Goal: Information Seeking & Learning: Understand process/instructions

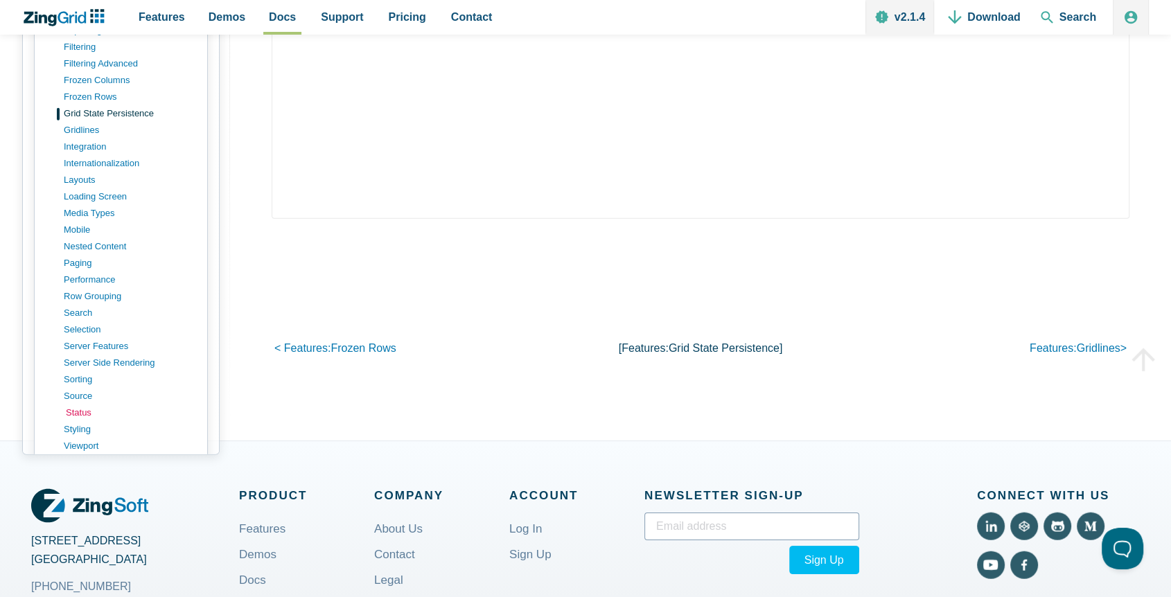
scroll to position [615, 0]
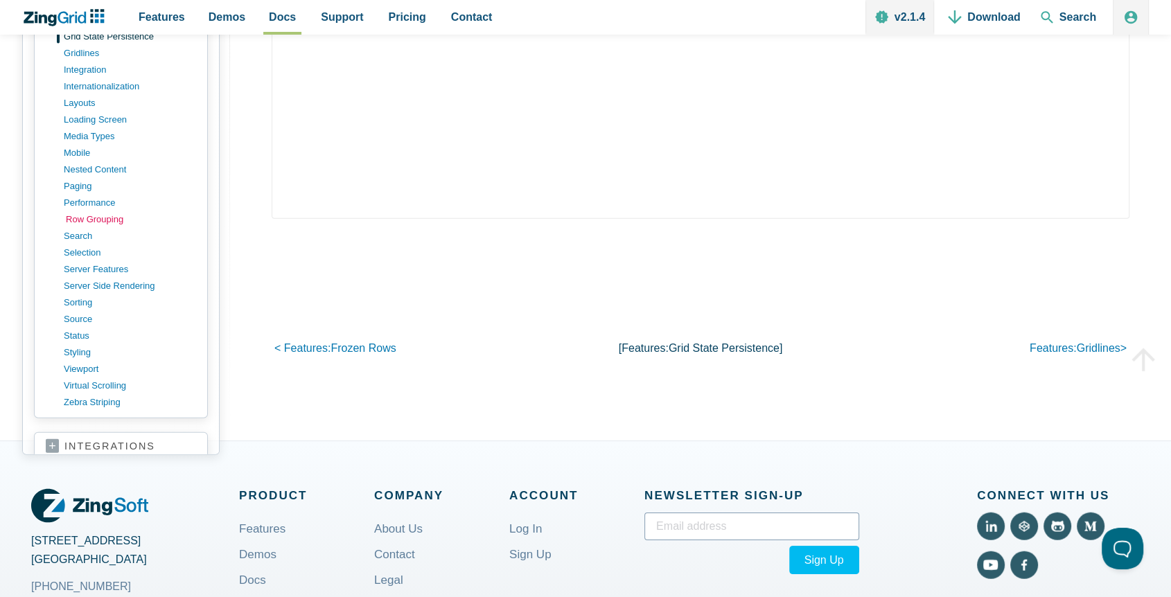
click at [93, 228] on link "row grouping" at bounding box center [132, 219] width 132 height 17
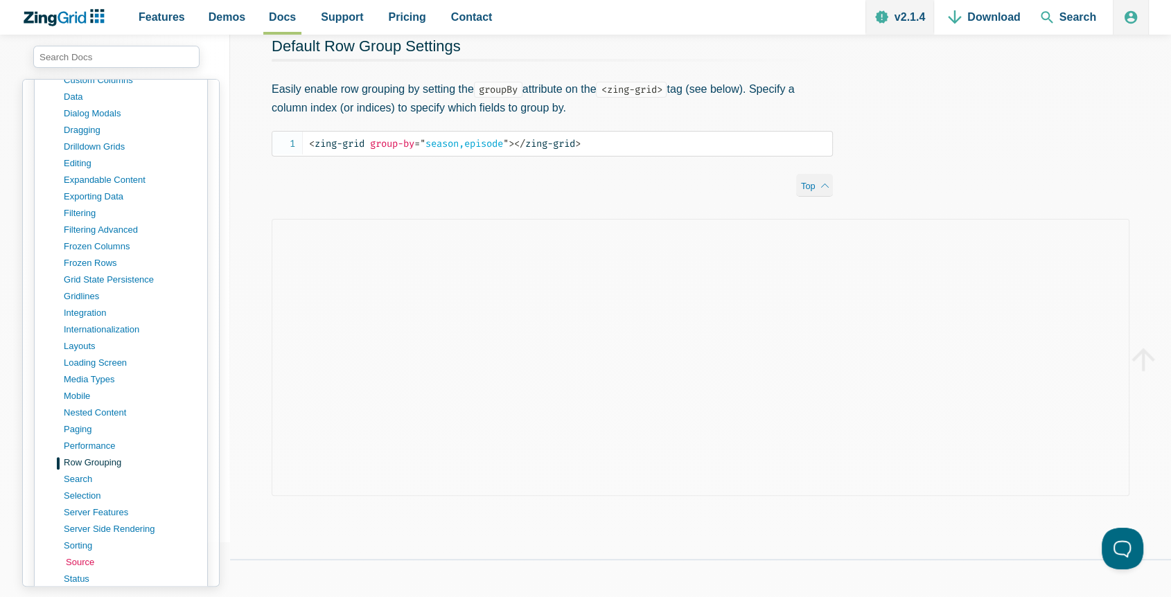
scroll to position [462, 0]
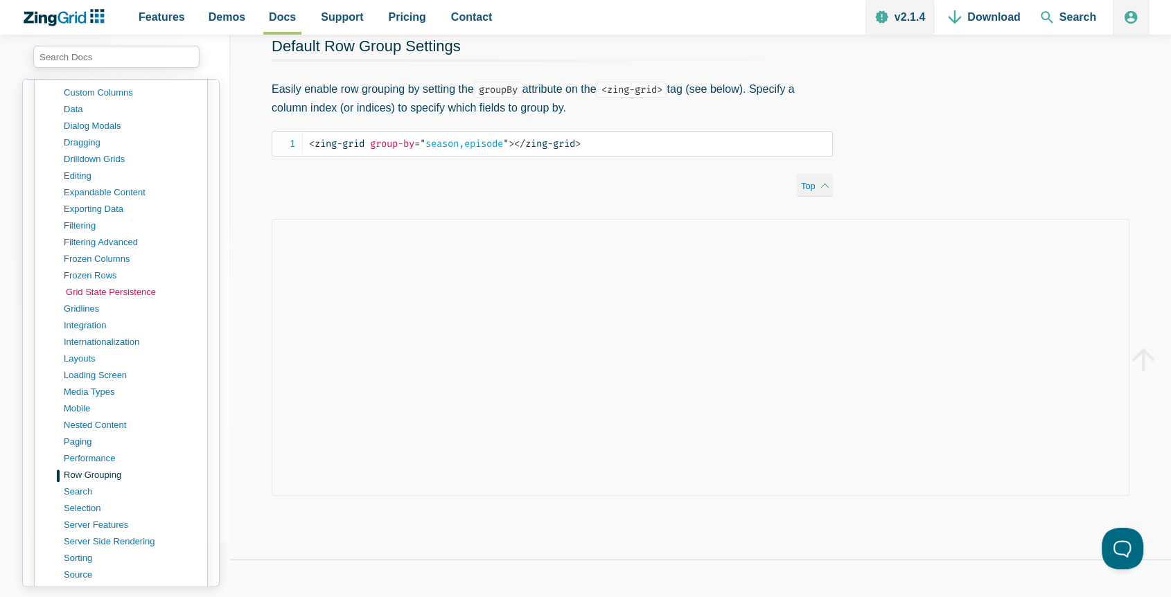
click at [105, 284] on link "grid state persistence" at bounding box center [132, 292] width 132 height 17
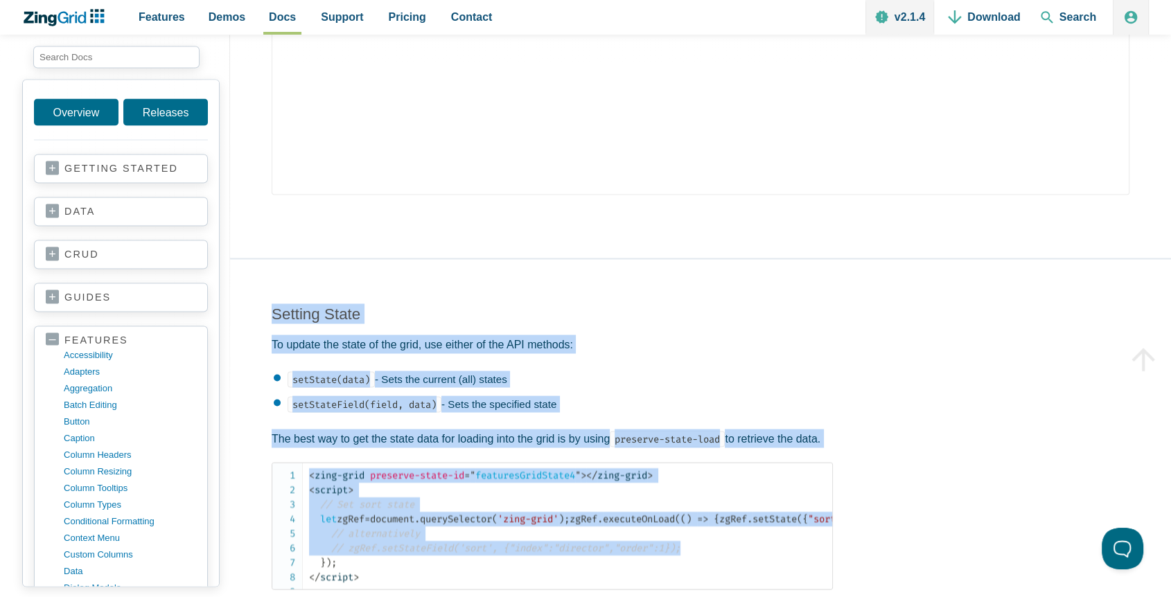
scroll to position [2639, 0]
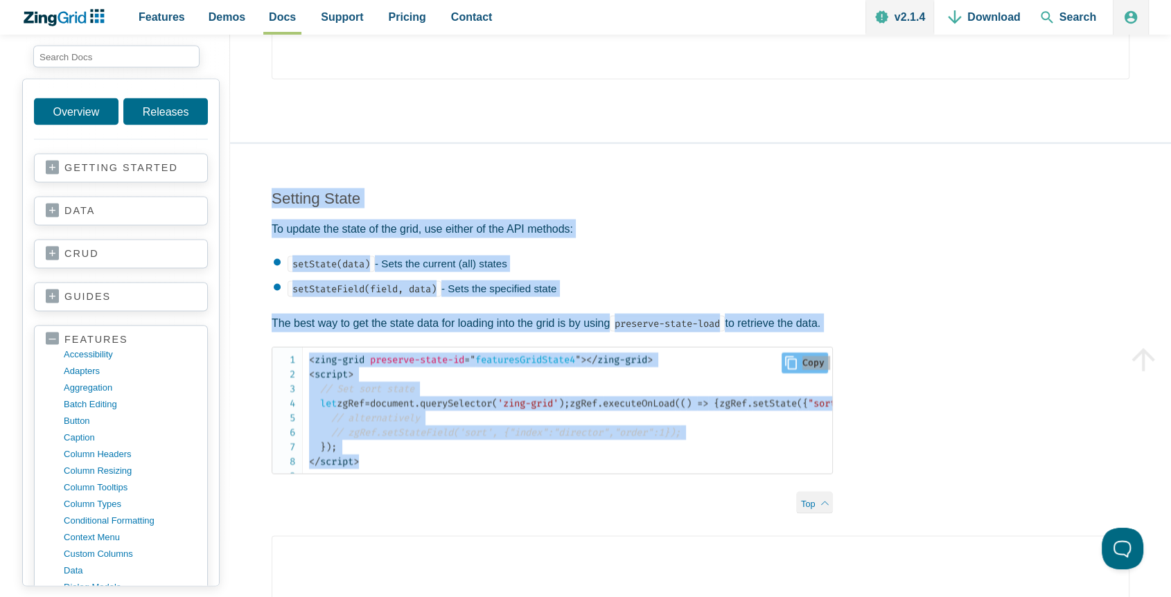
drag, startPoint x: 250, startPoint y: 240, endPoint x: 740, endPoint y: 545, distance: 577.5
click at [740, 536] on div "Setting State To update the state of the grid, use either of the API methods: s…" at bounding box center [552, 340] width 645 height 392
copy div "Setting State To update the state of the grid, use either of the API methods: s…"
click at [545, 209] on h3 "Setting State" at bounding box center [552, 199] width 561 height 20
